Goal: Use online tool/utility: Utilize a website feature to perform a specific function

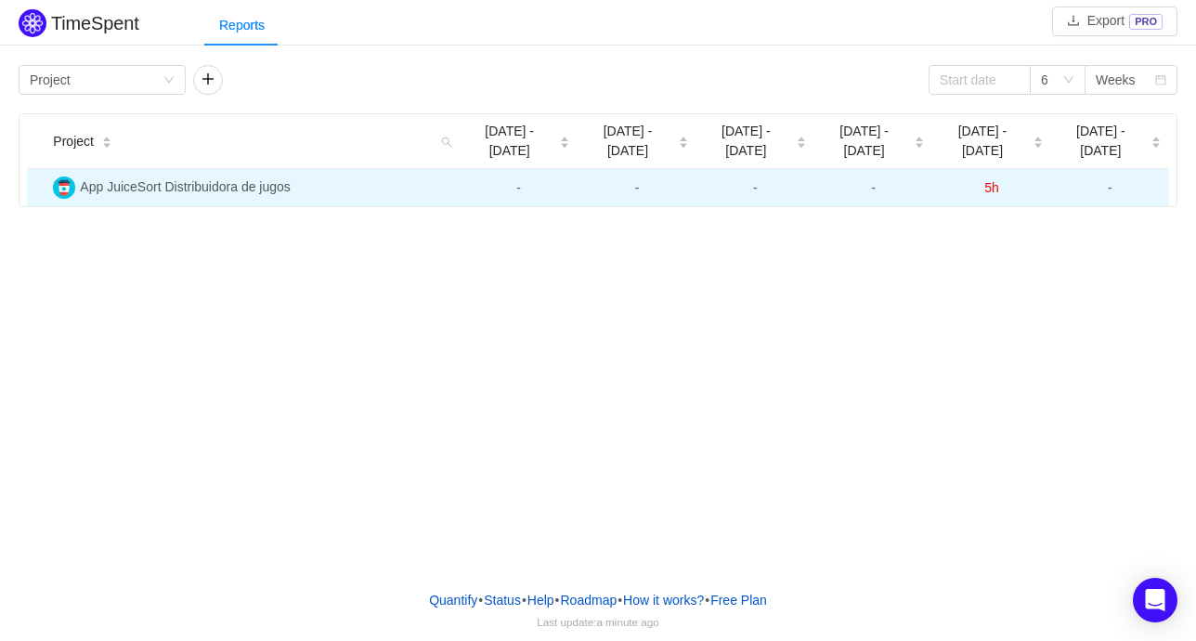
click at [196, 179] on span "App JuiceSort Distribuidora de jugos" at bounding box center [185, 186] width 210 height 15
click at [221, 179] on span "App JuiceSort Distribuidora de jugos" at bounding box center [185, 186] width 210 height 15
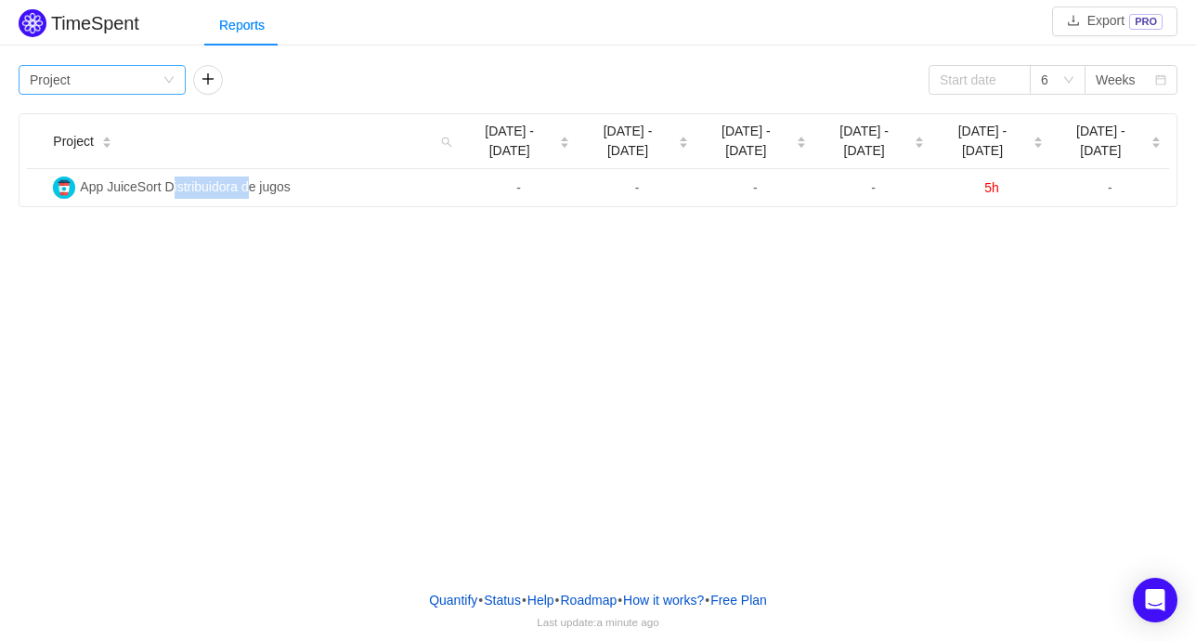
click at [163, 83] on icon "icon: down" at bounding box center [168, 79] width 11 height 11
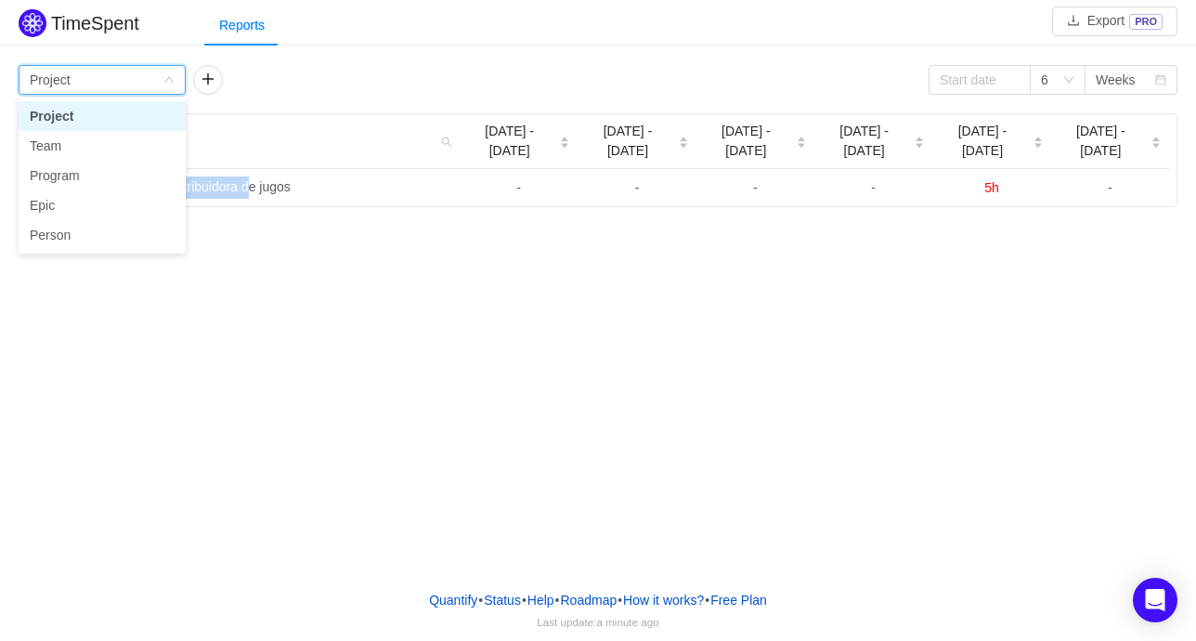
click at [175, 79] on icon "icon: down" at bounding box center [168, 80] width 11 height 13
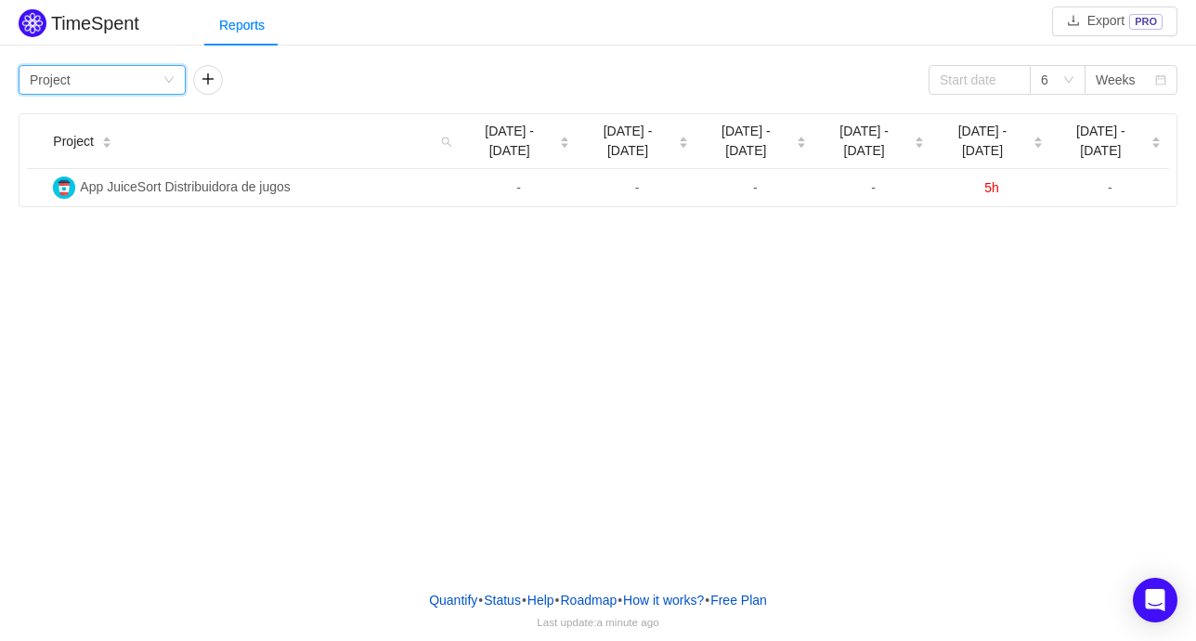
click at [290, 54] on div "TimeSpent Export PRO Reports Group by Project 6 Weeks Project Aug [DATE] - [DAT…" at bounding box center [598, 106] width 1196 height 202
click at [86, 87] on div "Group by Project" at bounding box center [96, 80] width 133 height 28
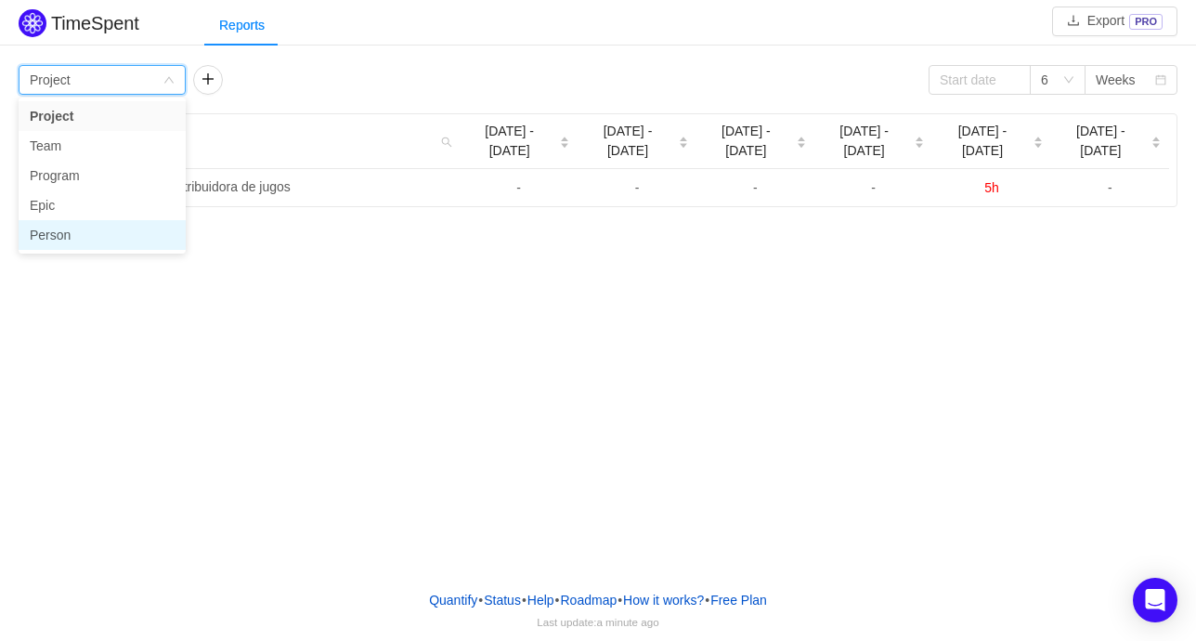
click at [59, 228] on li "Person" at bounding box center [102, 235] width 167 height 30
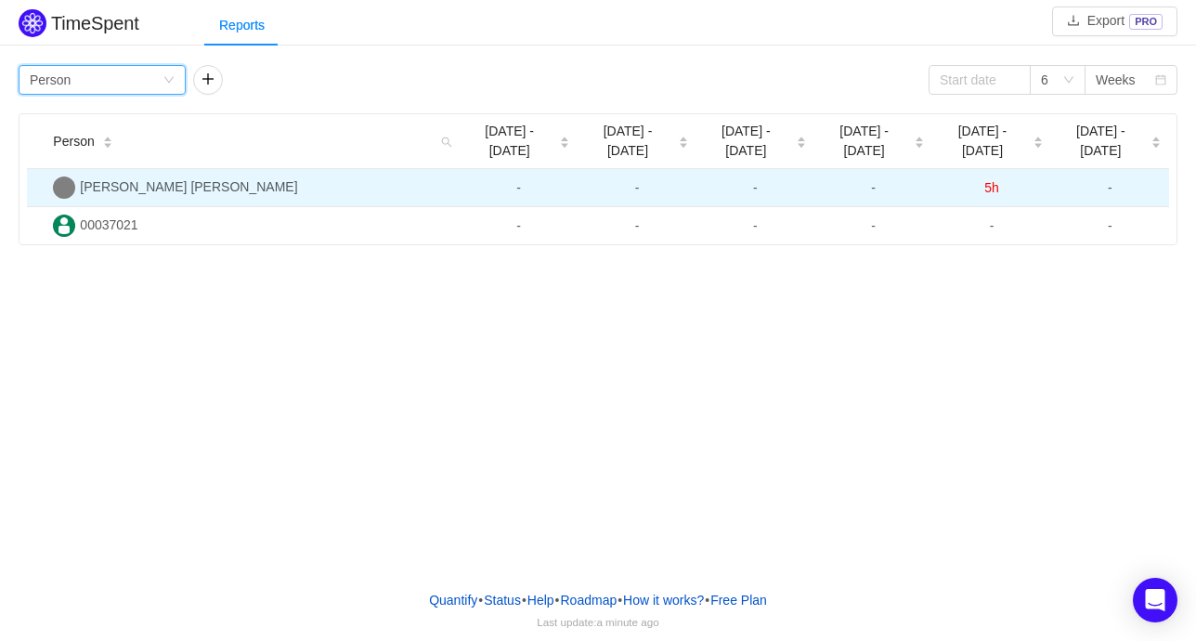
click at [115, 185] on td "[PERSON_NAME] [PERSON_NAME]" at bounding box center [253, 188] width 414 height 38
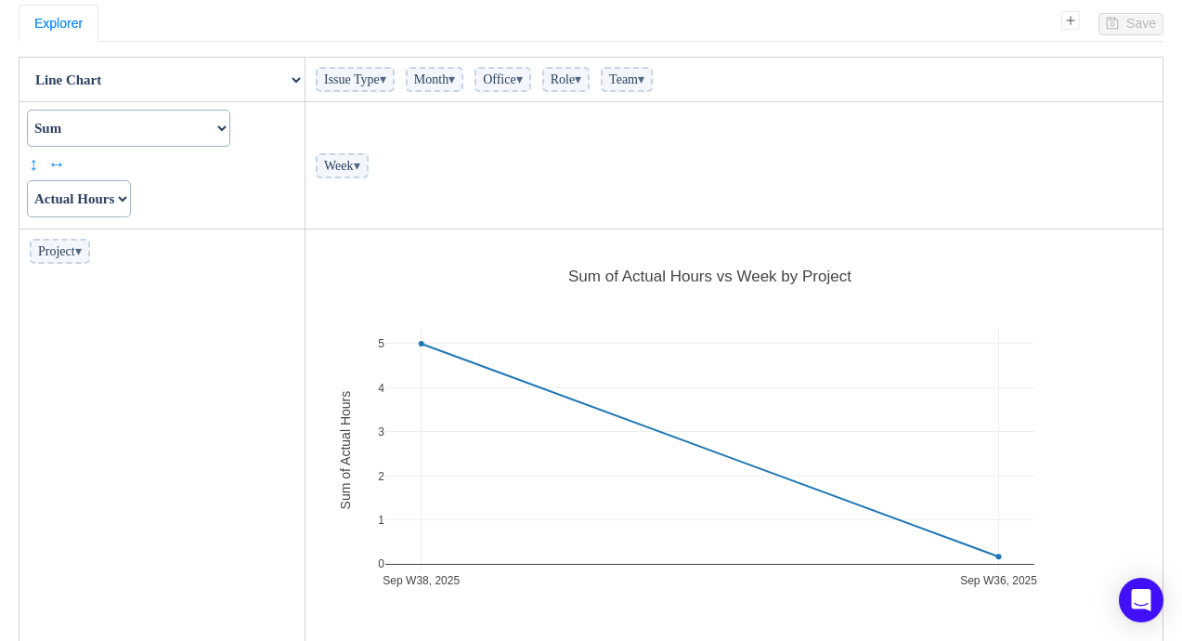
scroll to position [141, 0]
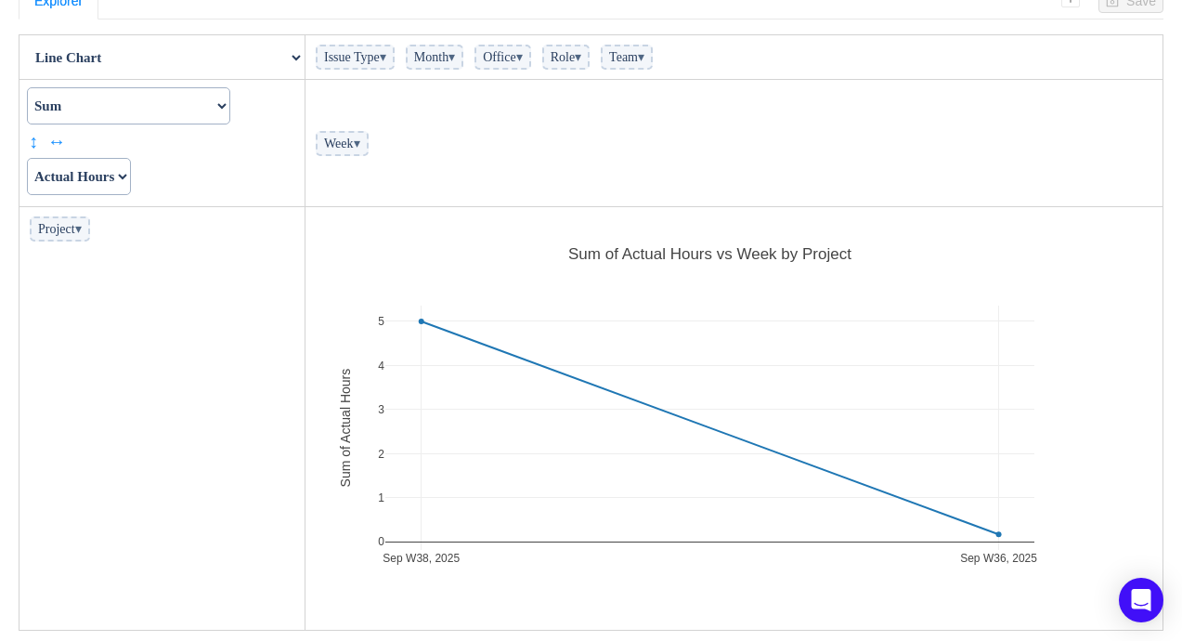
click at [223, 96] on select "Count Count Unique Values List Unique Values Sum Integer Sum Average Median Sam…" at bounding box center [128, 105] width 203 height 37
click at [285, 65] on select "Table Table Heatmap Table Col Heatmap Table Row Heatmap Export Table TSV Groupe…" at bounding box center [161, 57] width 283 height 37
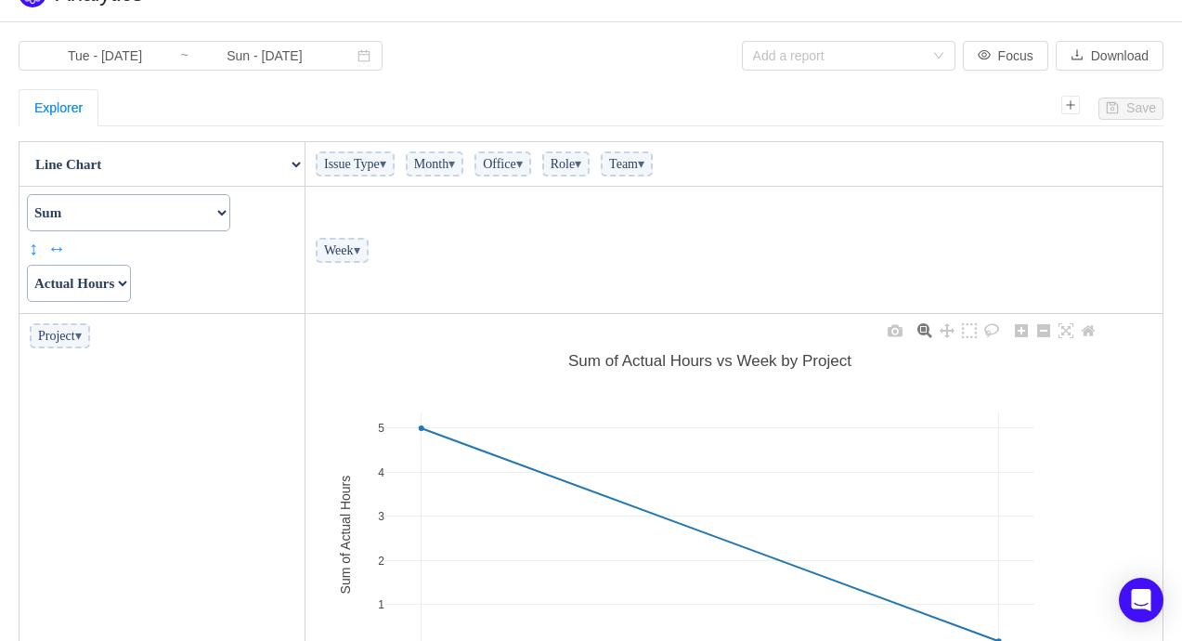
scroll to position [0, 0]
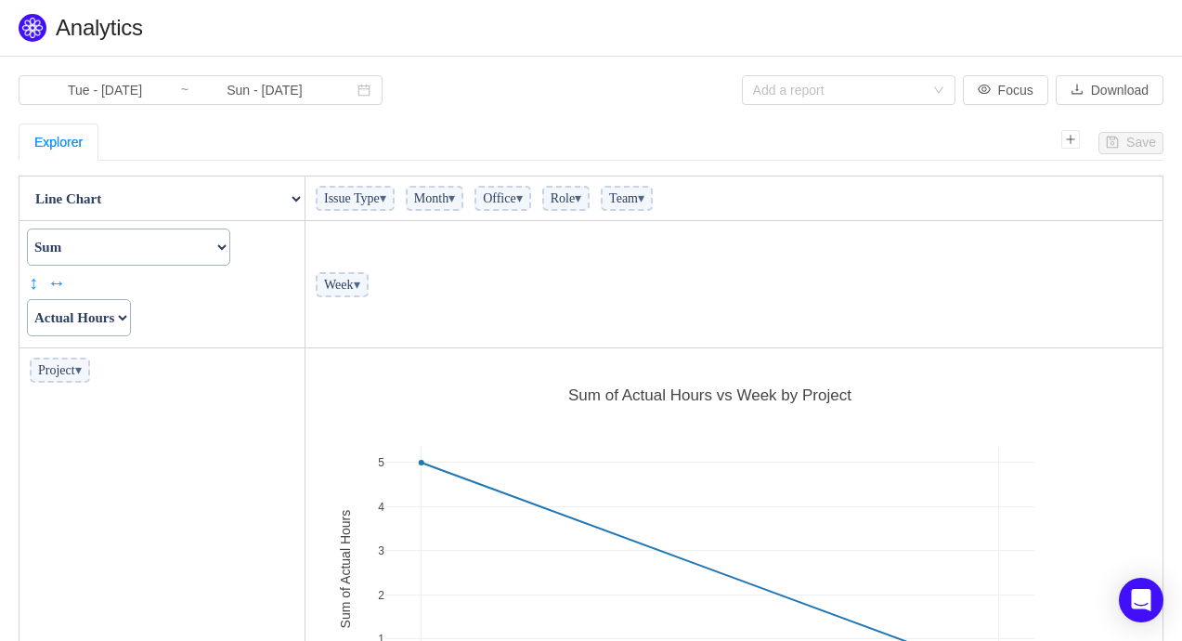
click at [85, 379] on span "Project ▾" at bounding box center [60, 370] width 60 height 25
click at [82, 371] on span "▾" at bounding box center [78, 370] width 7 height 14
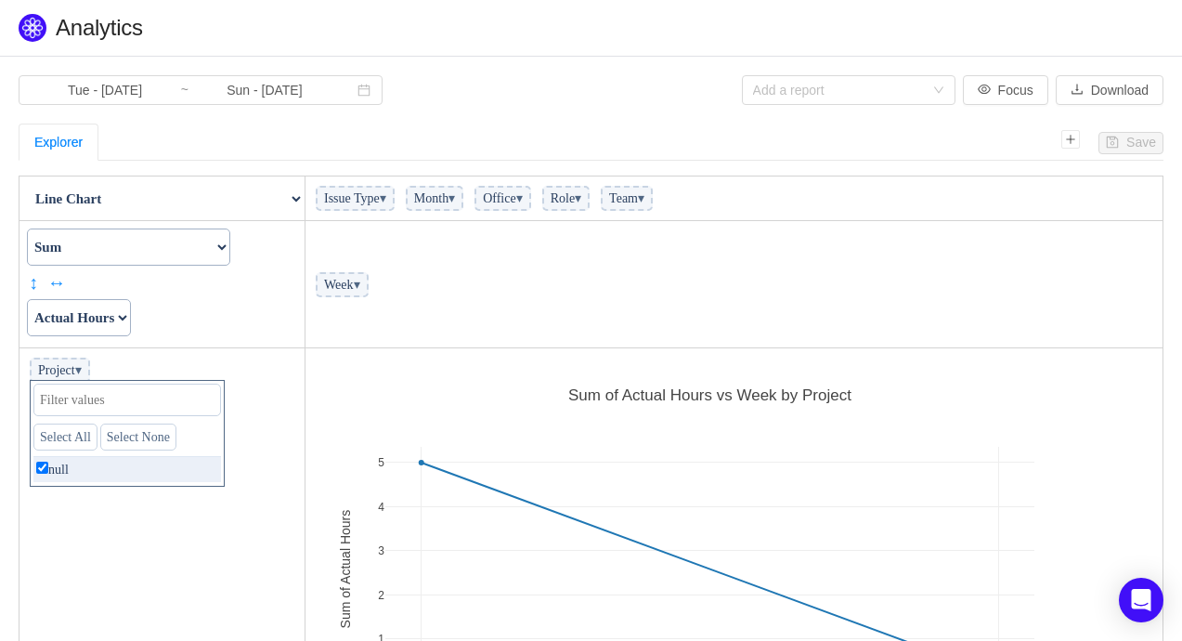
click at [82, 371] on span "▾" at bounding box center [78, 370] width 7 height 14
